Goal: Check status: Check status

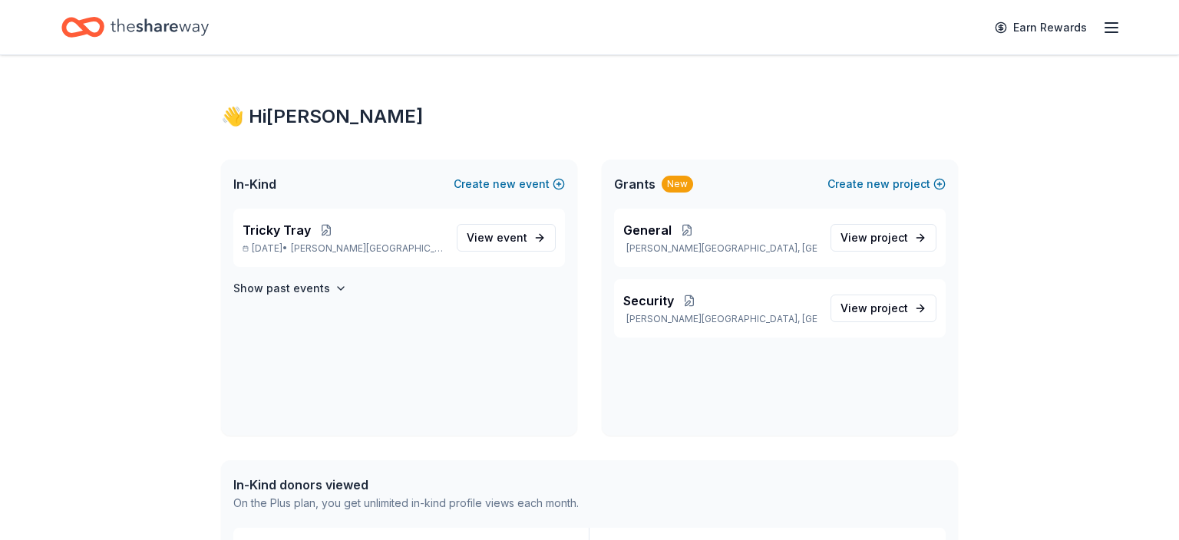
click at [1110, 26] on icon "button" at bounding box center [1111, 27] width 18 height 18
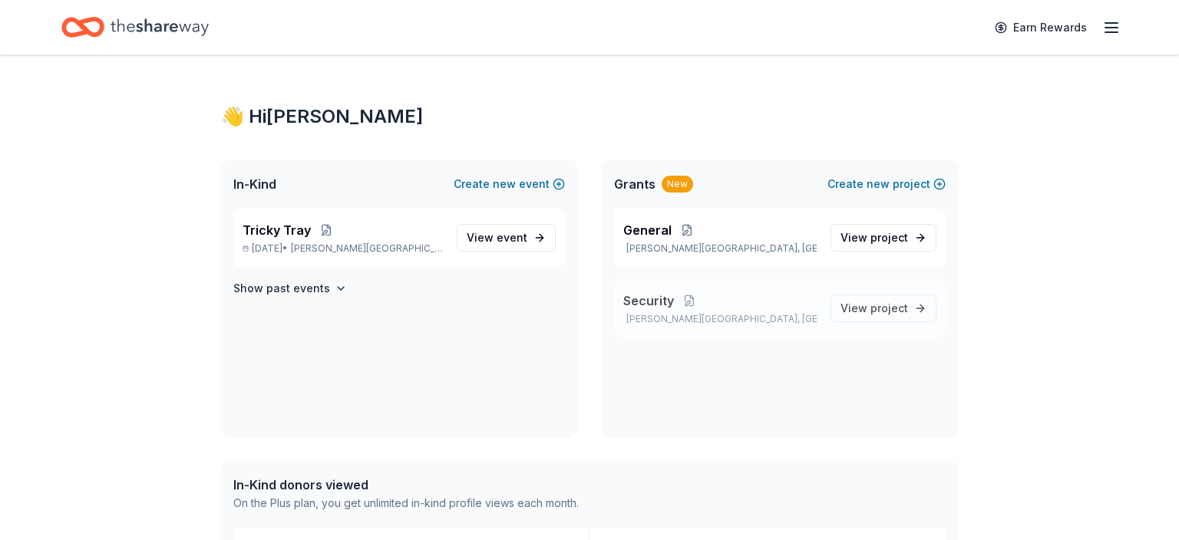
click at [648, 302] on span "Security" at bounding box center [648, 301] width 51 height 18
click at [662, 322] on p "[PERSON_NAME][GEOGRAPHIC_DATA], [GEOGRAPHIC_DATA]" at bounding box center [720, 319] width 195 height 12
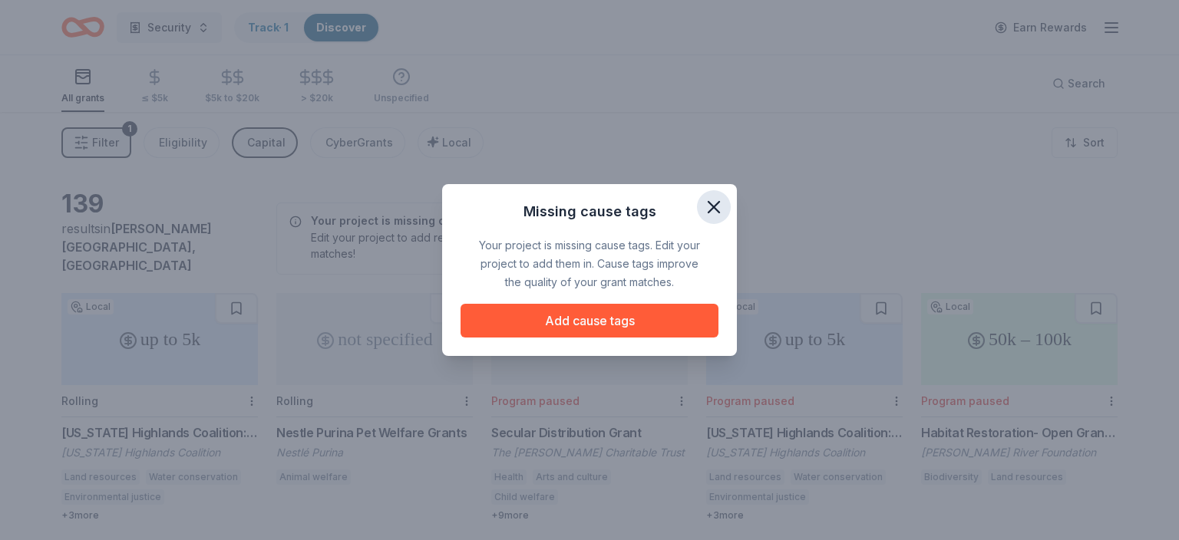
click at [715, 206] on icon "button" at bounding box center [713, 207] width 11 height 11
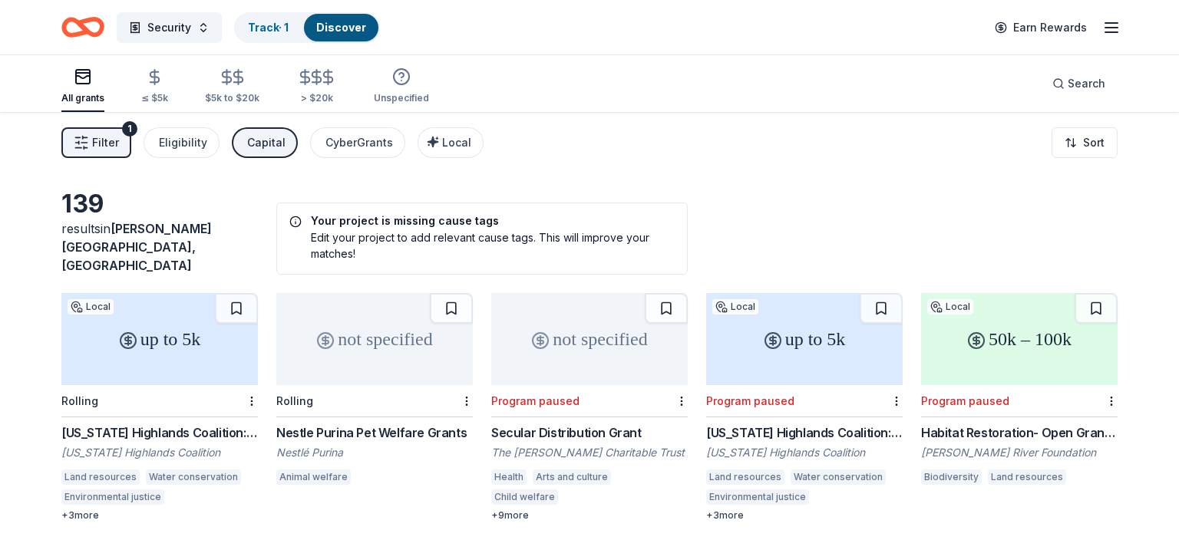
click at [1103, 28] on icon "button" at bounding box center [1111, 27] width 18 height 18
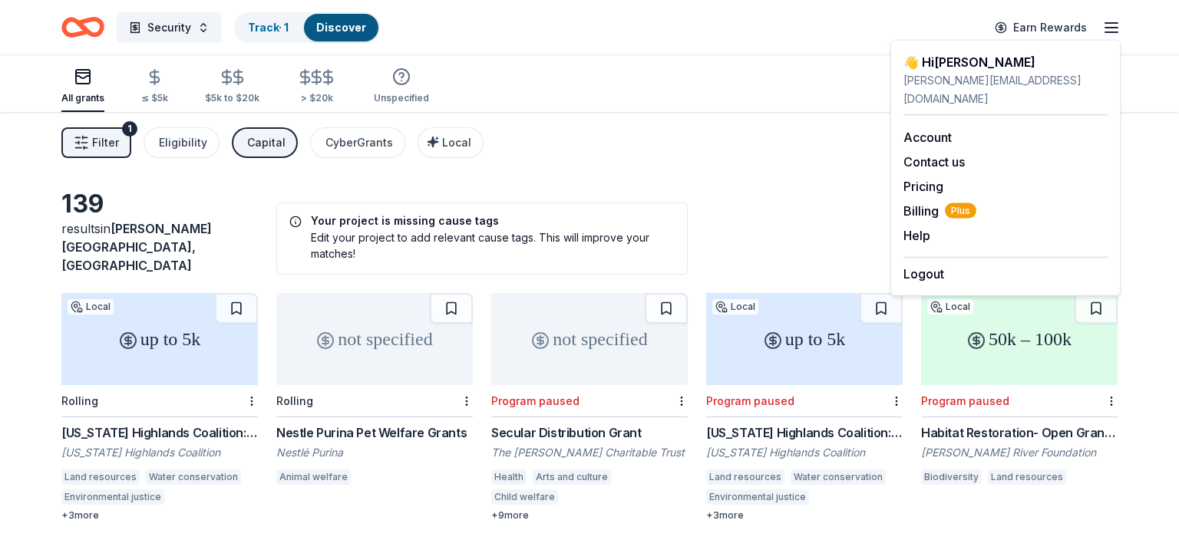
click at [1103, 28] on icon "button" at bounding box center [1111, 27] width 18 height 18
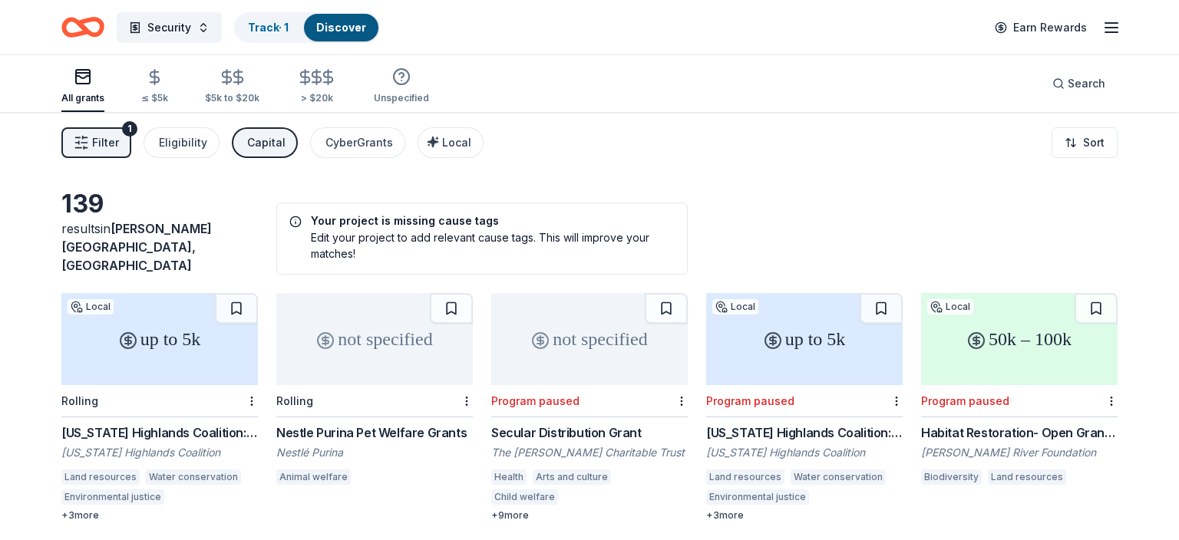
click at [458, 40] on div "Security Track · 1 Discover Earn Rewards" at bounding box center [589, 27] width 1056 height 36
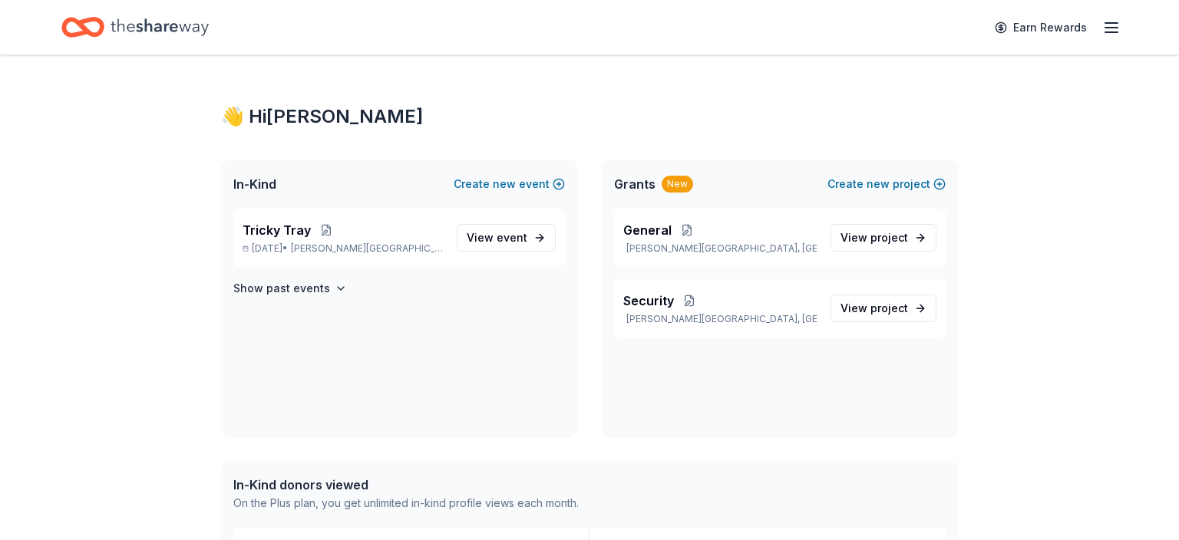
click at [1107, 28] on line "button" at bounding box center [1111, 28] width 12 height 0
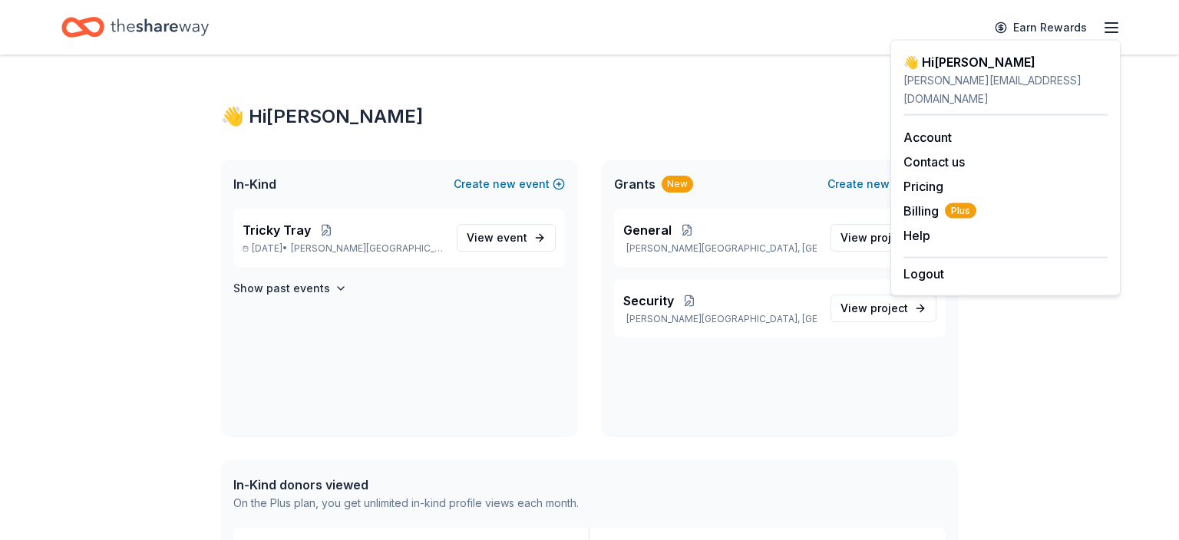
click at [840, 36] on div "Earn Rewards" at bounding box center [589, 27] width 1056 height 36
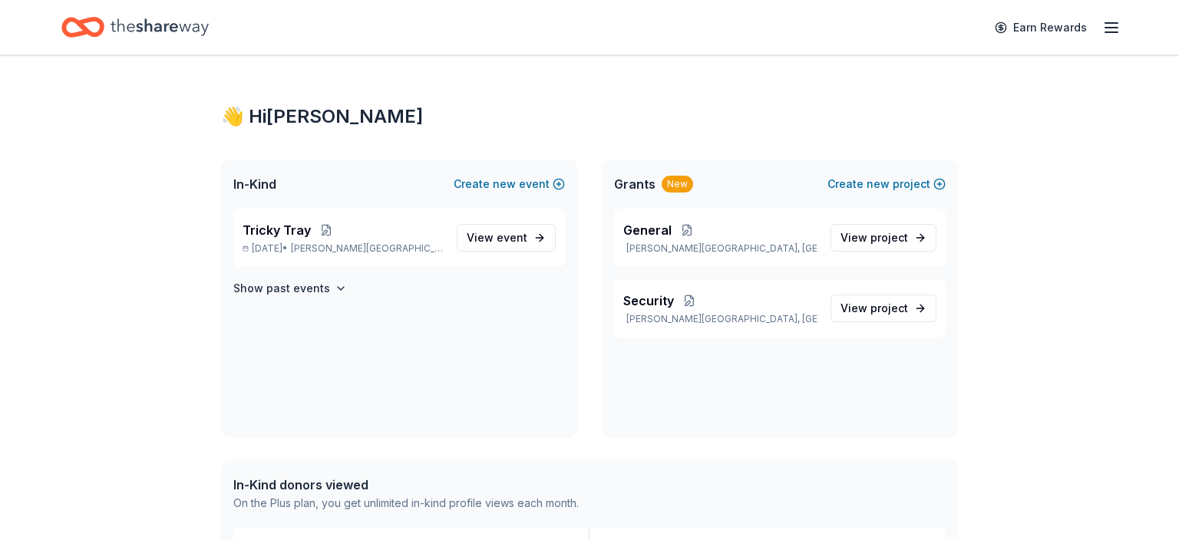
click at [365, 177] on div "In-Kind Create new event" at bounding box center [399, 184] width 356 height 49
click at [645, 230] on span "General" at bounding box center [647, 230] width 48 height 18
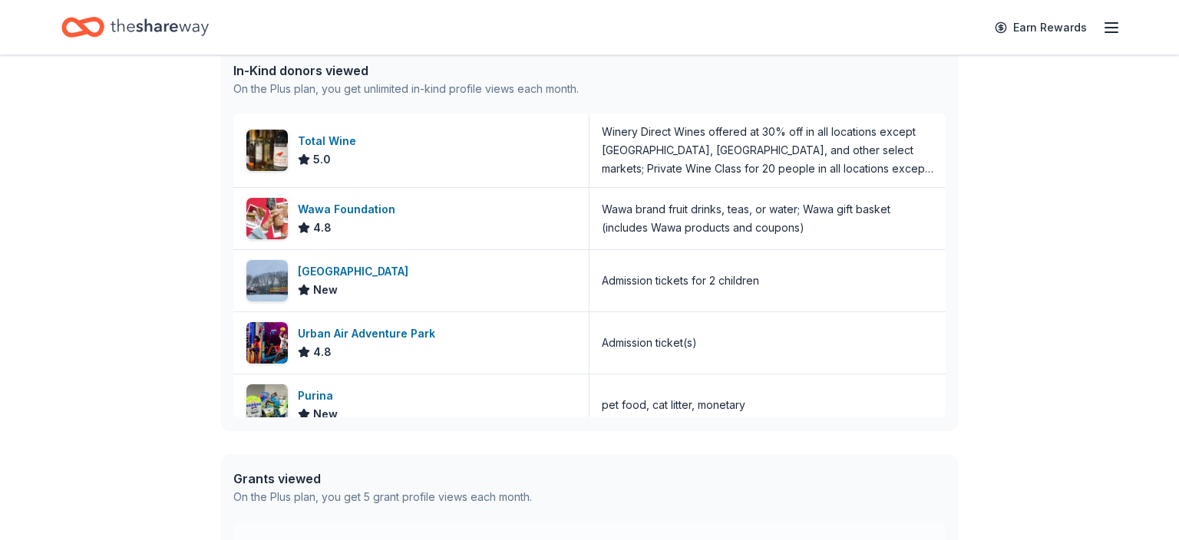
click at [153, 26] on icon "Home" at bounding box center [160, 27] width 98 height 31
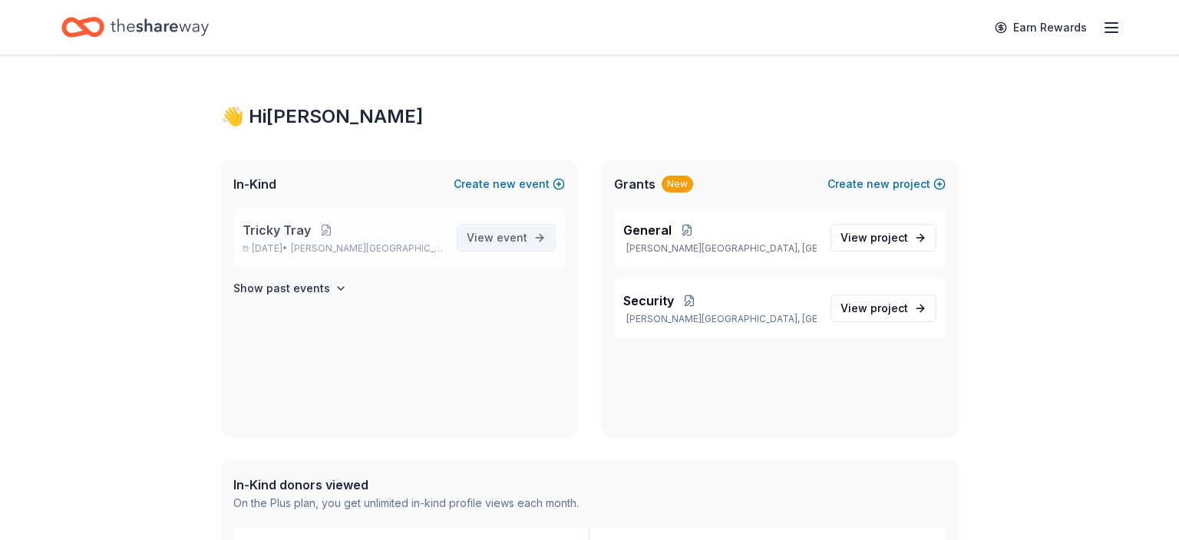
click at [504, 238] on span "event" at bounding box center [512, 237] width 31 height 13
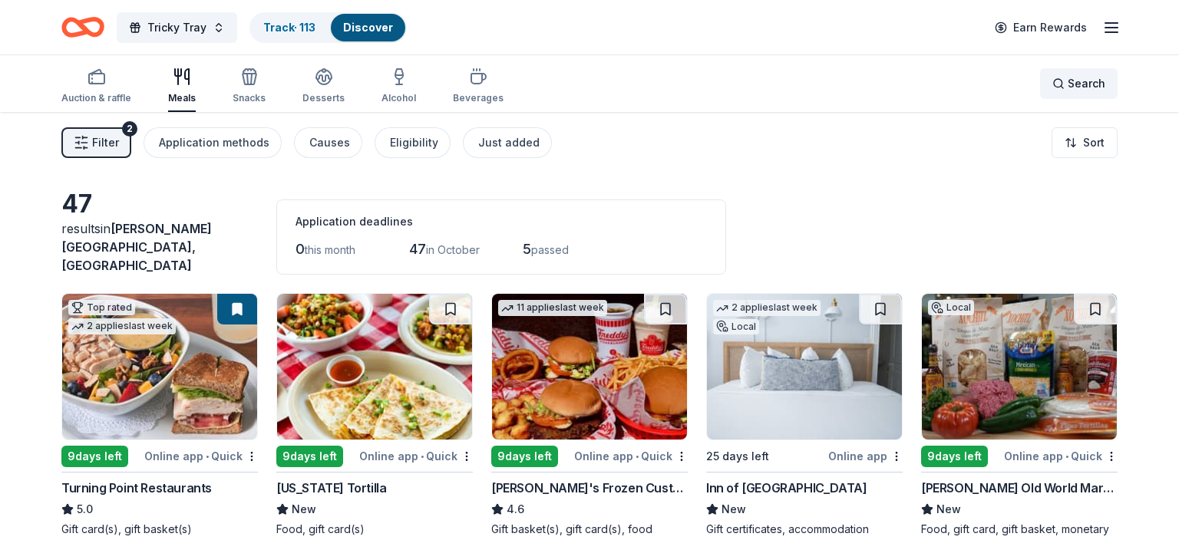
click at [1055, 81] on div "Search" at bounding box center [1078, 83] width 53 height 18
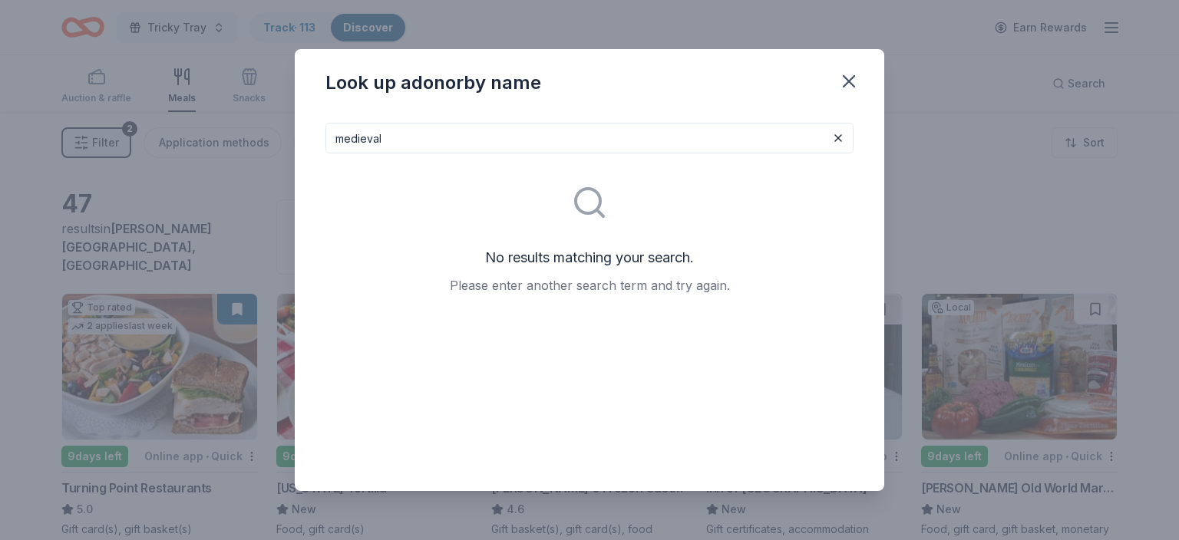
type input "medieval"
drag, startPoint x: 393, startPoint y: 137, endPoint x: 327, endPoint y: 126, distance: 66.9
click at [327, 126] on input "medieval" at bounding box center [589, 138] width 528 height 31
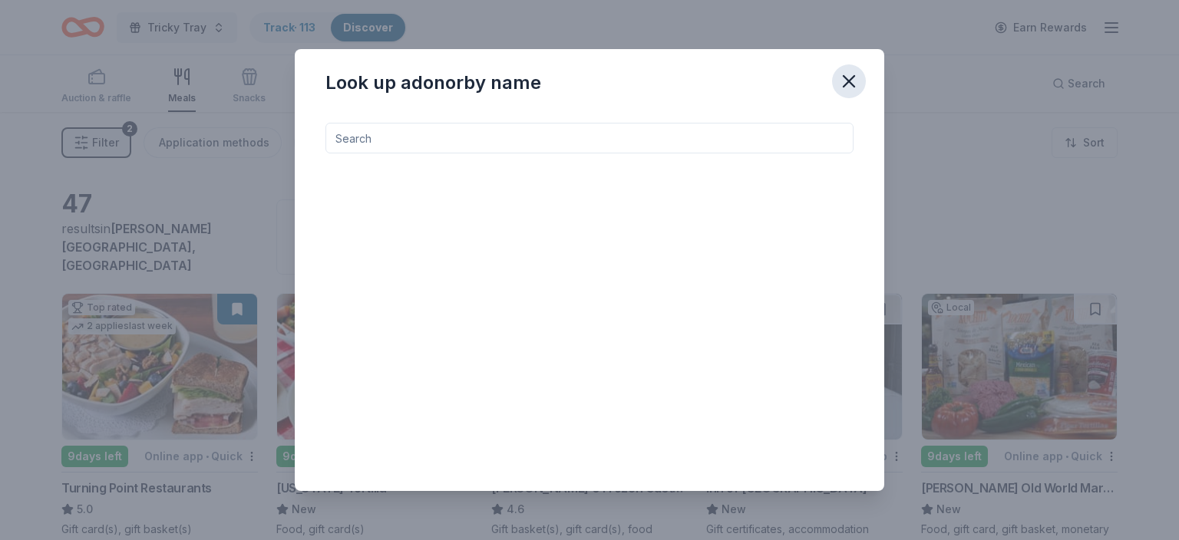
click at [844, 81] on icon "button" at bounding box center [848, 81] width 21 height 21
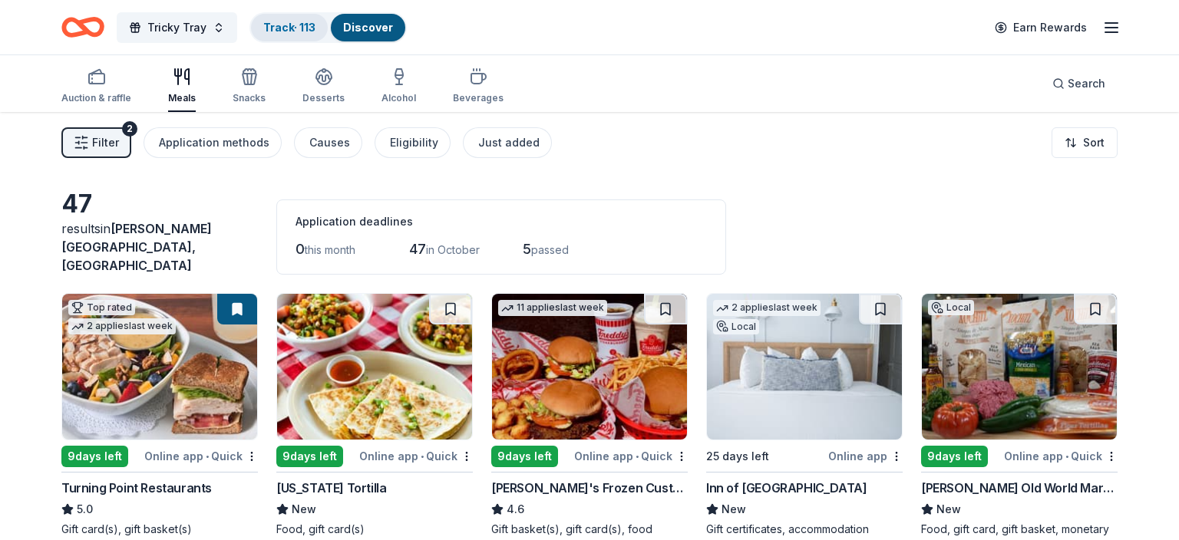
click at [297, 32] on link "Track · 113" at bounding box center [289, 27] width 52 height 13
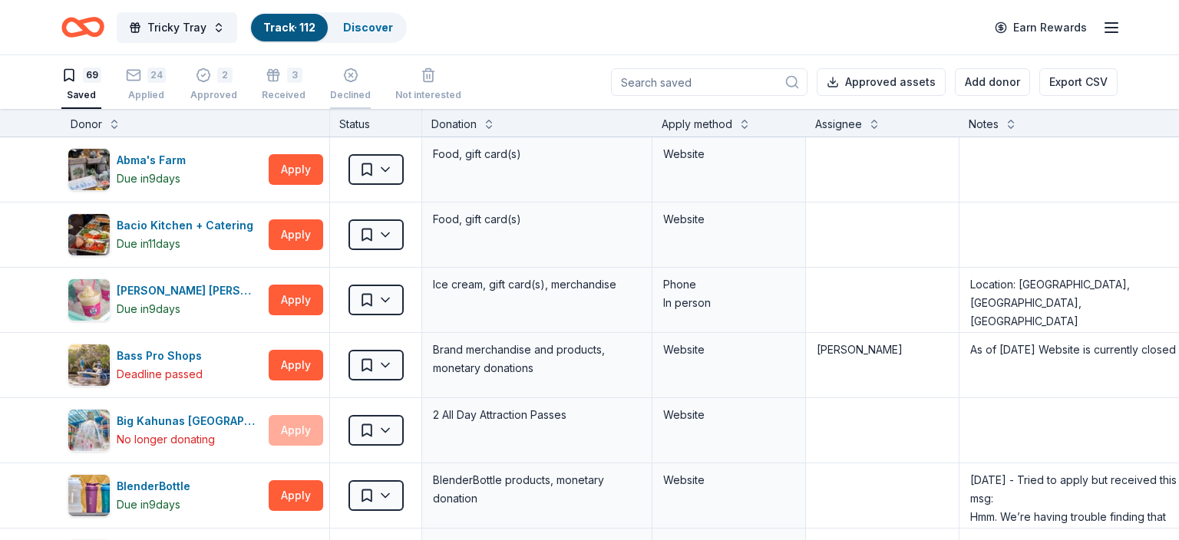
click at [343, 81] on icon "button" at bounding box center [350, 75] width 15 height 15
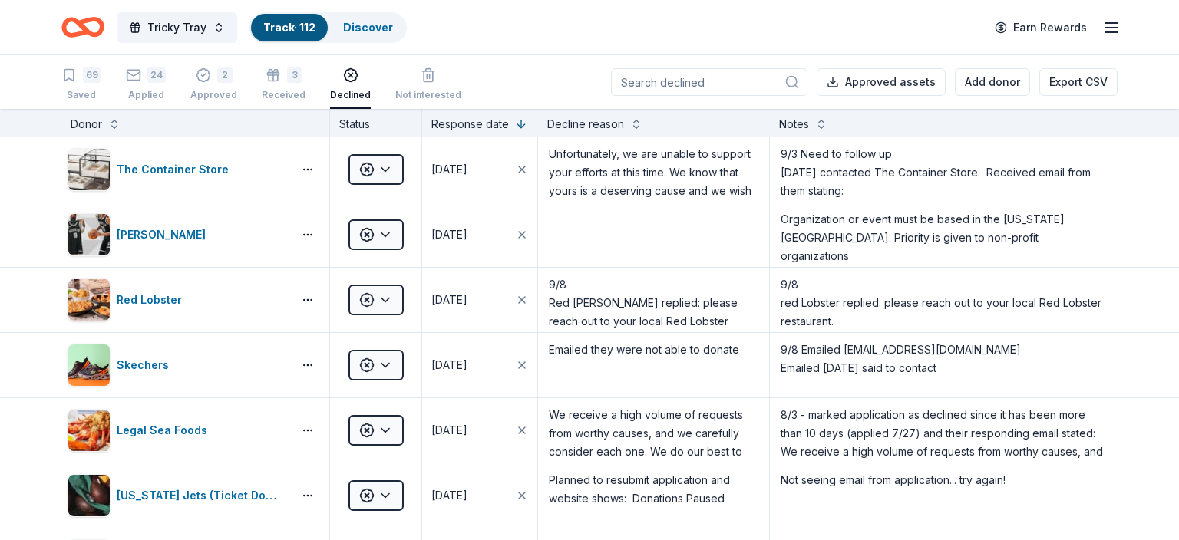
click at [676, 79] on input at bounding box center [709, 82] width 196 height 28
paste input "medieval"
type input "medieval"
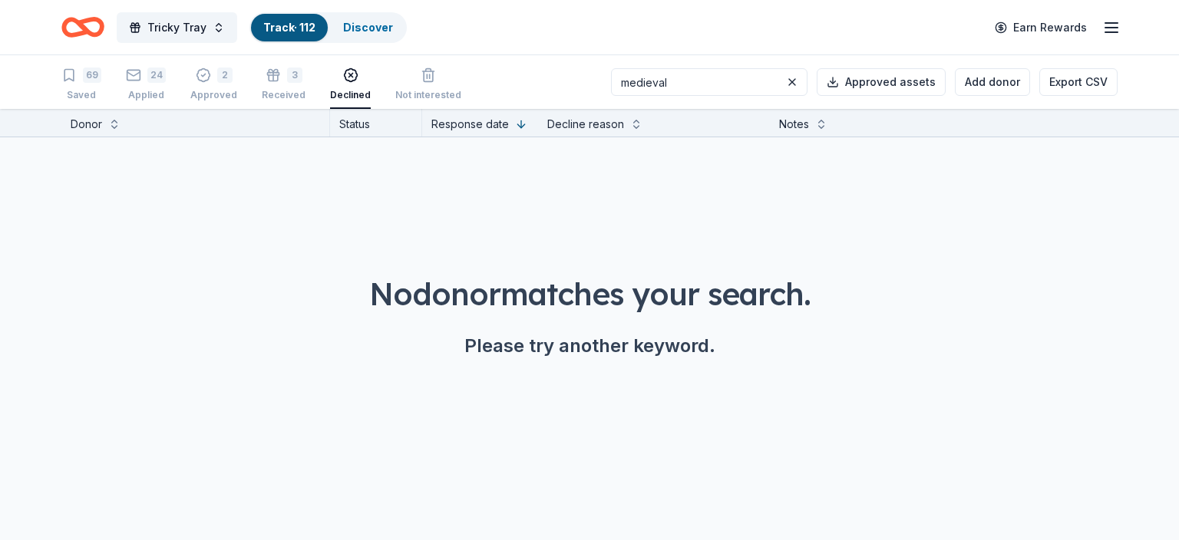
drag, startPoint x: 702, startPoint y: 81, endPoint x: 569, endPoint y: 48, distance: 137.0
click at [611, 68] on input "medieval" at bounding box center [709, 82] width 196 height 28
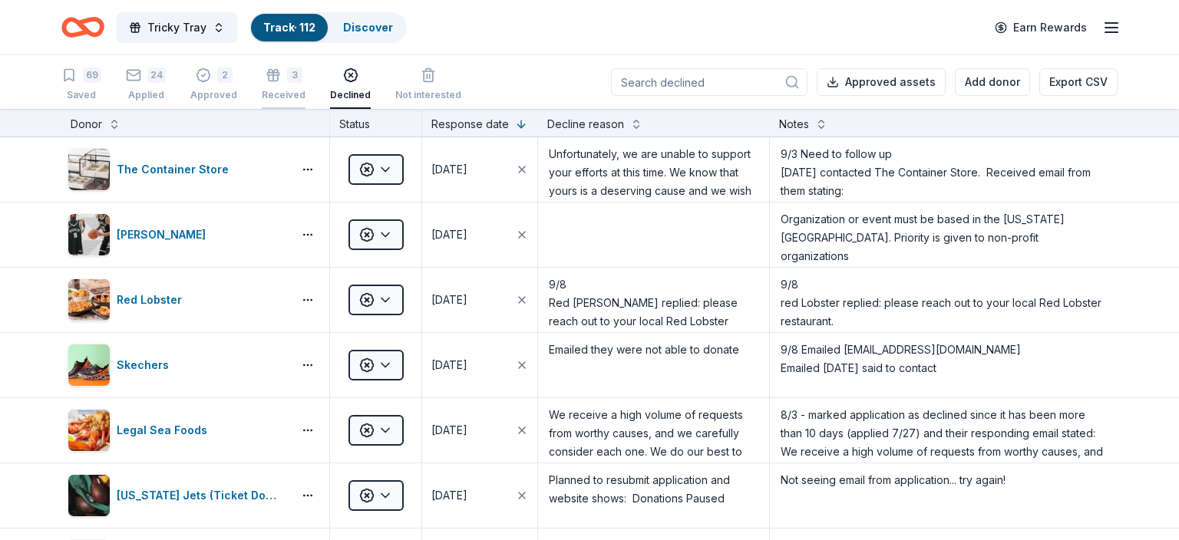
click at [273, 78] on icon "button" at bounding box center [273, 75] width 15 height 15
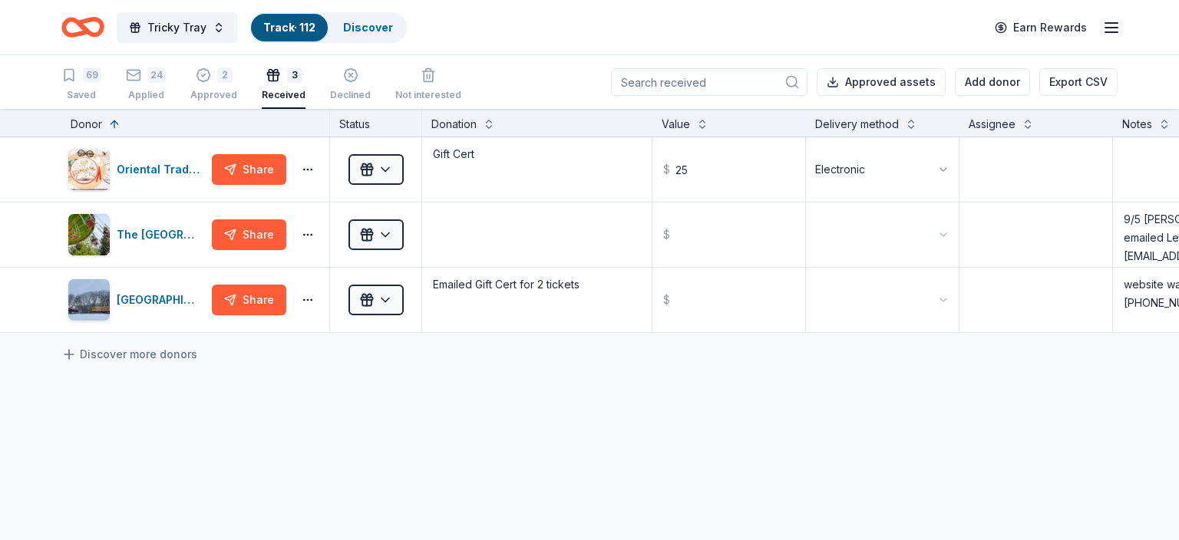
click at [652, 86] on input at bounding box center [709, 82] width 196 height 28
paste input "medieval"
type input "medieval"
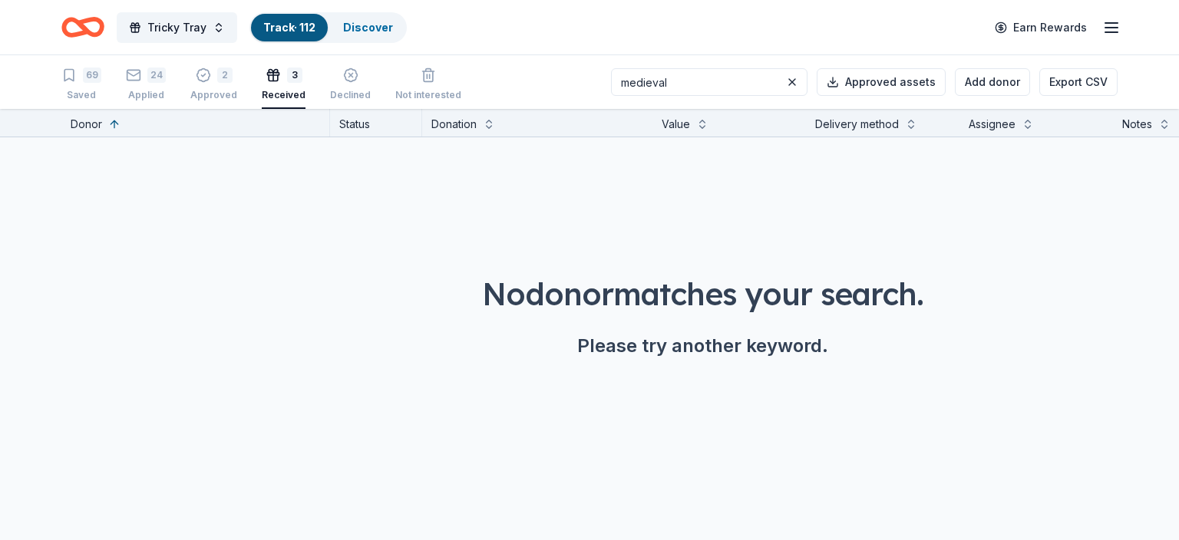
drag, startPoint x: 689, startPoint y: 78, endPoint x: 600, endPoint y: 74, distance: 89.1
click at [611, 74] on input "medieval" at bounding box center [709, 82] width 196 height 28
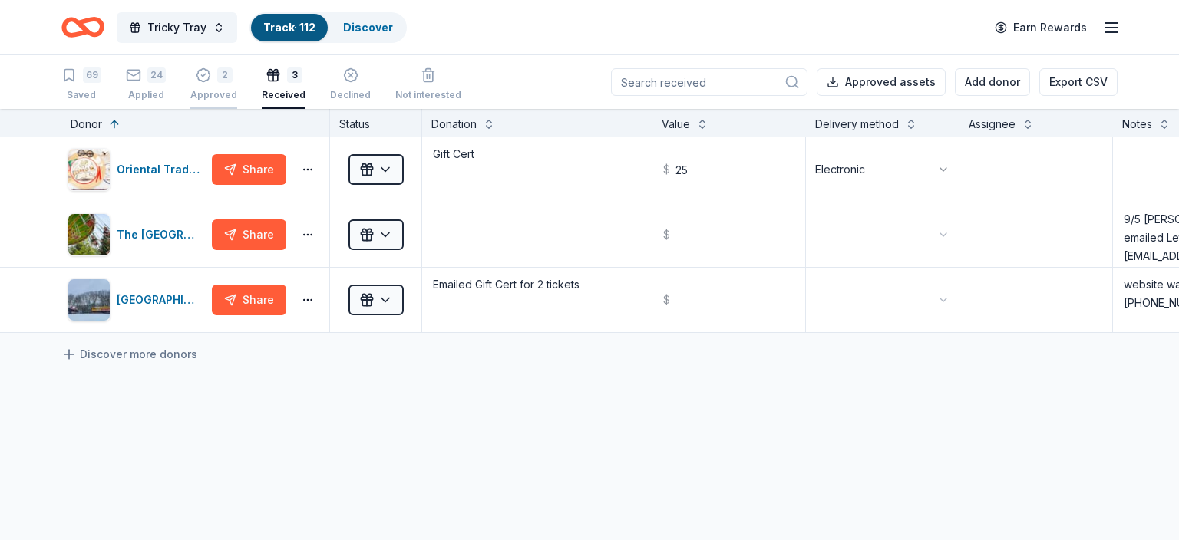
click at [201, 77] on icon "button" at bounding box center [203, 75] width 15 height 15
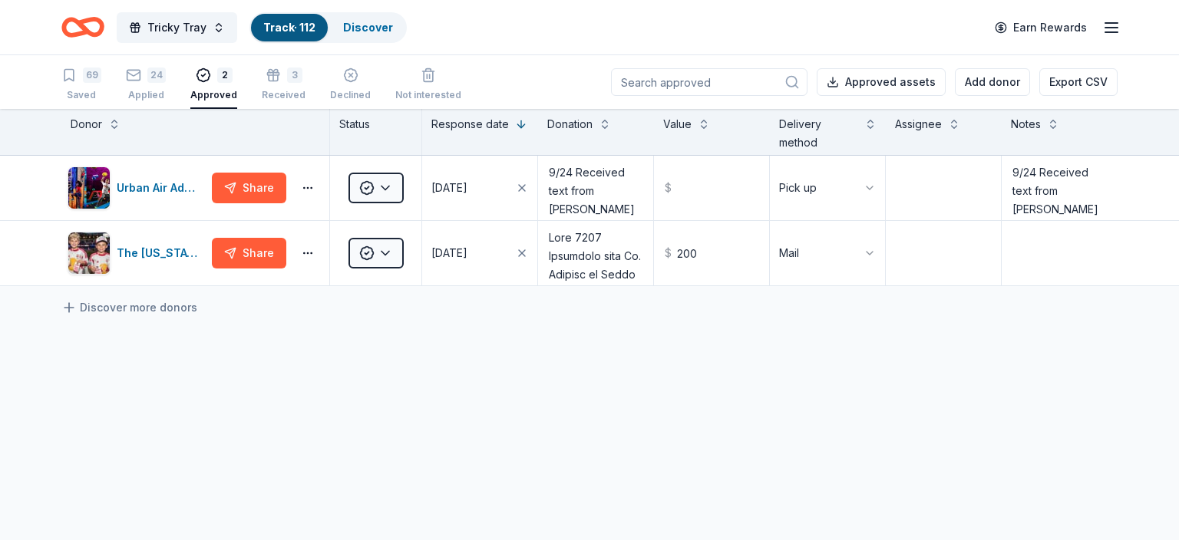
click at [658, 134] on div "Value" at bounding box center [712, 132] width 116 height 46
click at [645, 87] on input at bounding box center [709, 82] width 196 height 28
paste input "medieval"
type input "medieval"
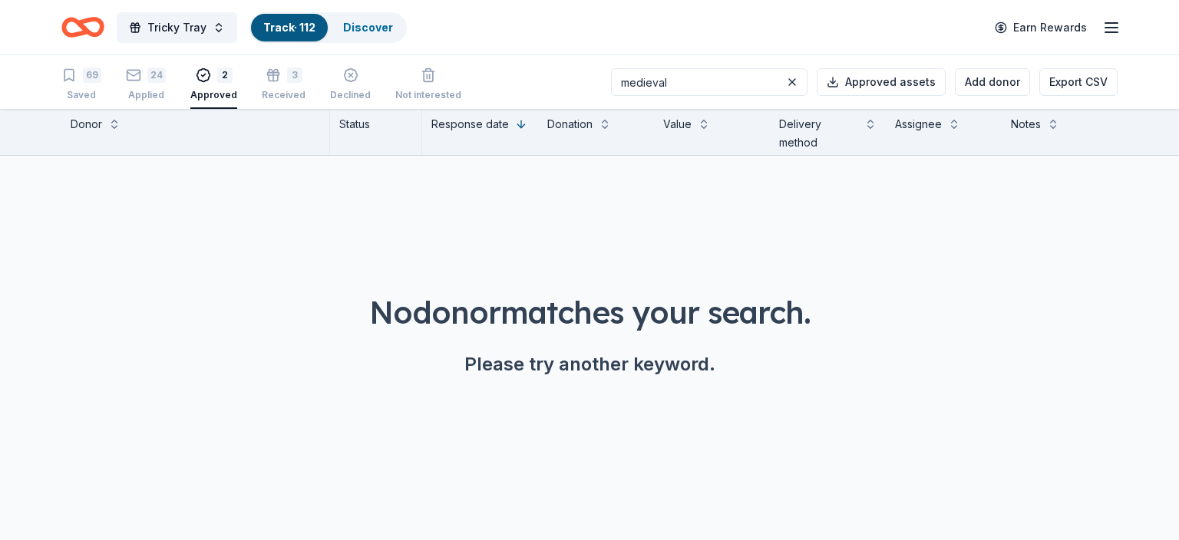
drag, startPoint x: 687, startPoint y: 82, endPoint x: 597, endPoint y: 87, distance: 90.0
click at [611, 87] on input "medieval" at bounding box center [709, 82] width 196 height 28
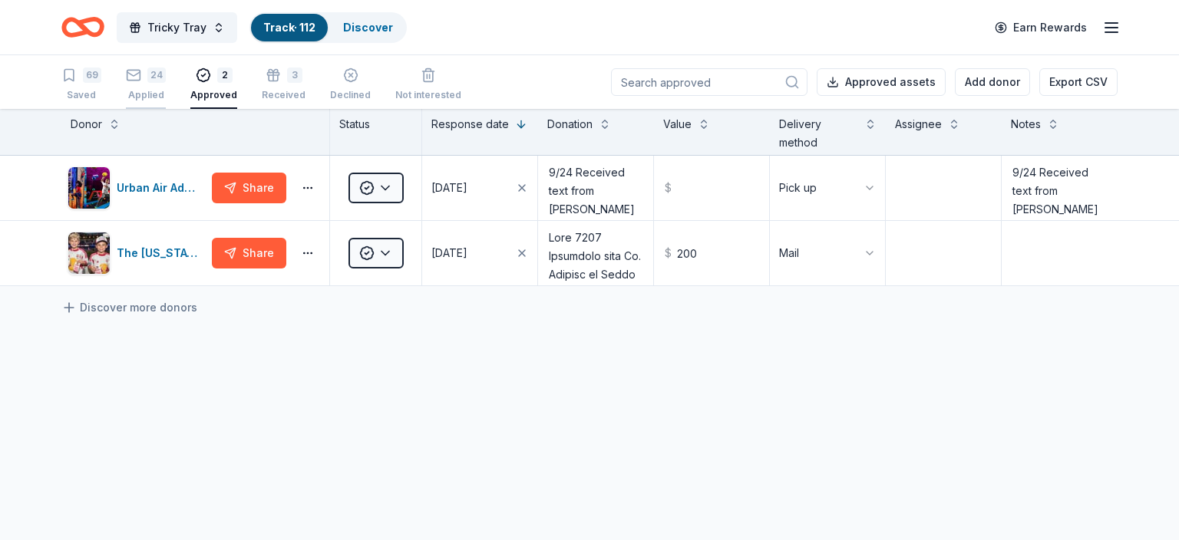
click at [139, 84] on div "24 Applied" at bounding box center [146, 85] width 40 height 34
click at [140, 84] on div "24 Applied" at bounding box center [146, 85] width 40 height 34
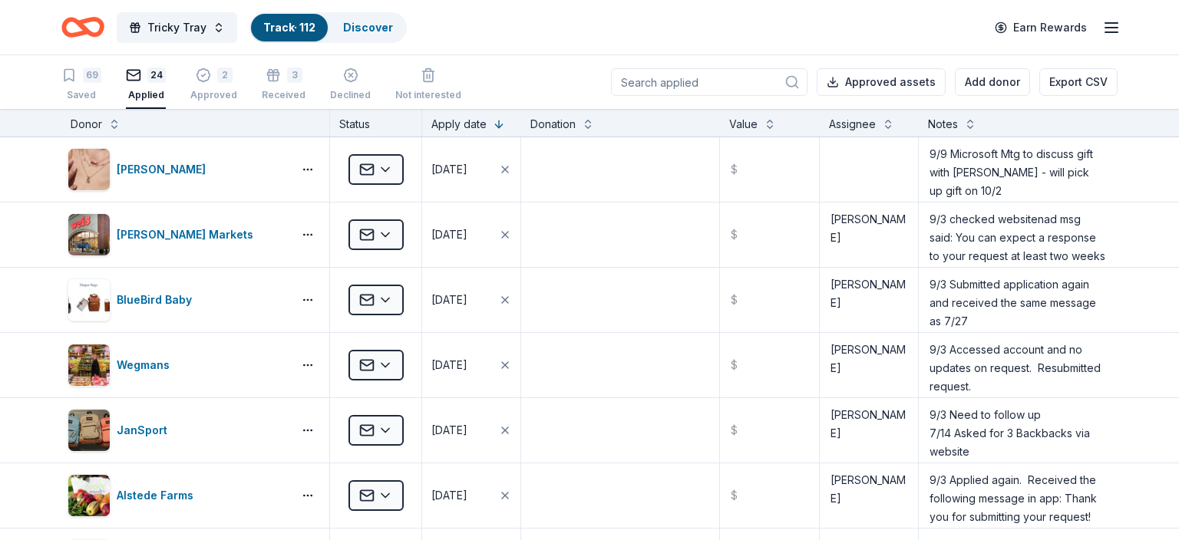
click at [653, 81] on input at bounding box center [709, 82] width 196 height 28
paste input "medieval"
type input "medieval"
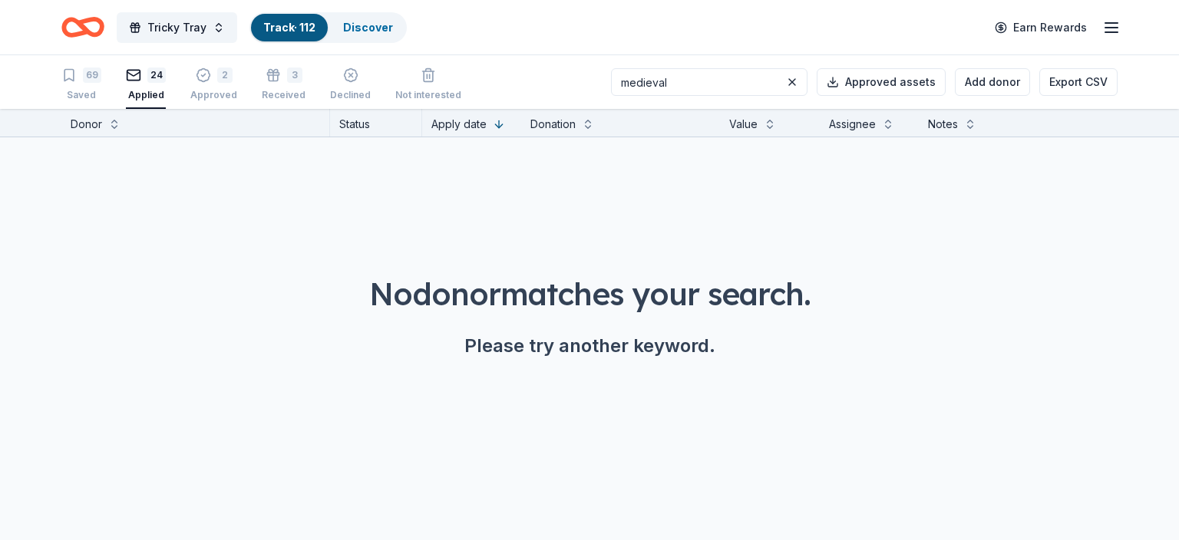
drag, startPoint x: 693, startPoint y: 83, endPoint x: 616, endPoint y: 85, distance: 76.8
click at [616, 84] on input "medieval" at bounding box center [709, 82] width 196 height 28
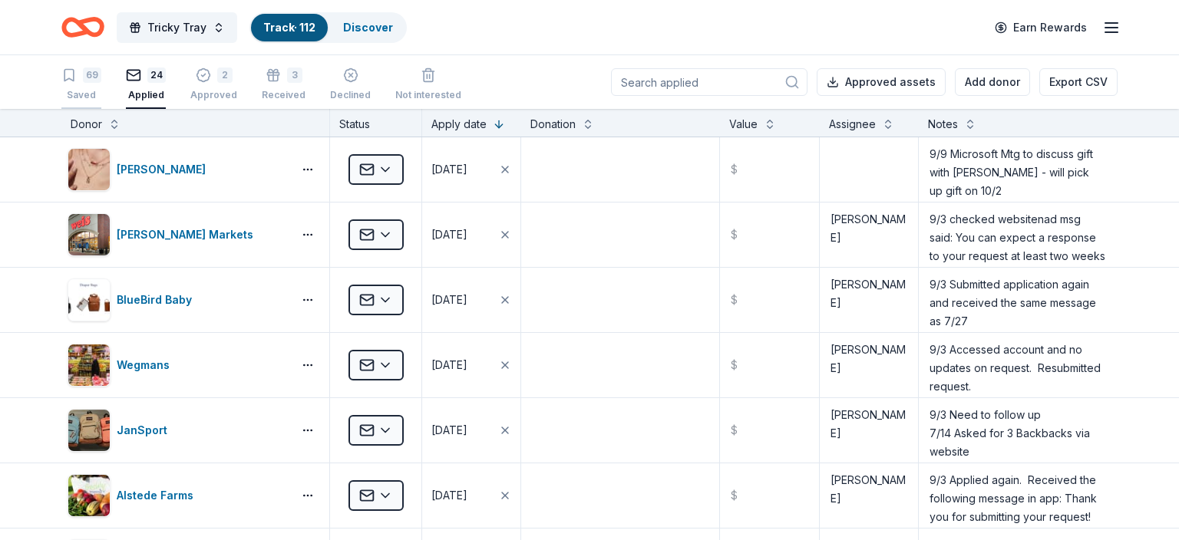
click at [83, 78] on div "69" at bounding box center [92, 75] width 18 height 15
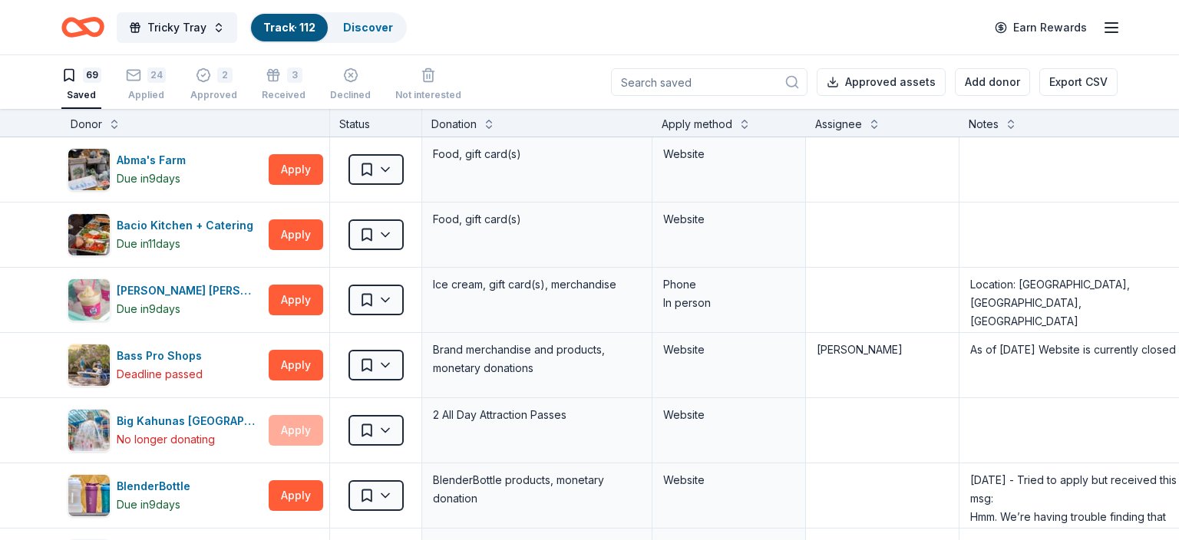
drag, startPoint x: 654, startPoint y: 92, endPoint x: 646, endPoint y: 89, distance: 8.3
click at [648, 89] on input at bounding box center [709, 82] width 196 height 28
click at [645, 86] on input at bounding box center [709, 82] width 196 height 28
paste input "medieval"
type input "medieval"
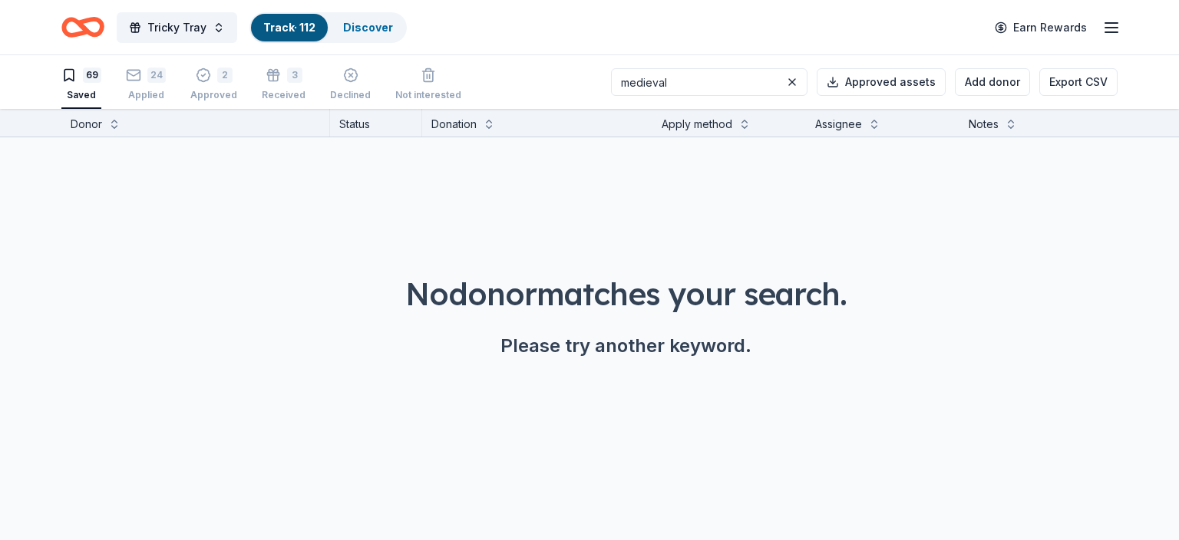
drag, startPoint x: 700, startPoint y: 77, endPoint x: 596, endPoint y: 87, distance: 104.9
click at [611, 87] on input "medieval" at bounding box center [709, 82] width 196 height 28
